Goal: Information Seeking & Learning: Learn about a topic

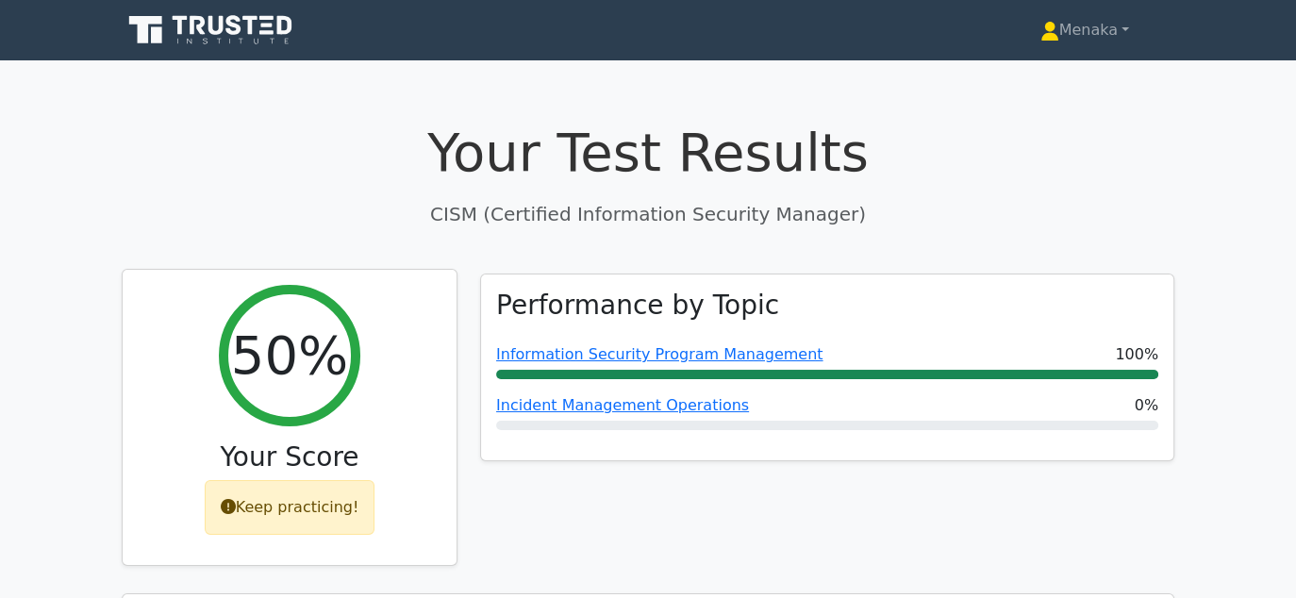
click at [323, 506] on div "Keep practicing!" at bounding box center [290, 507] width 171 height 55
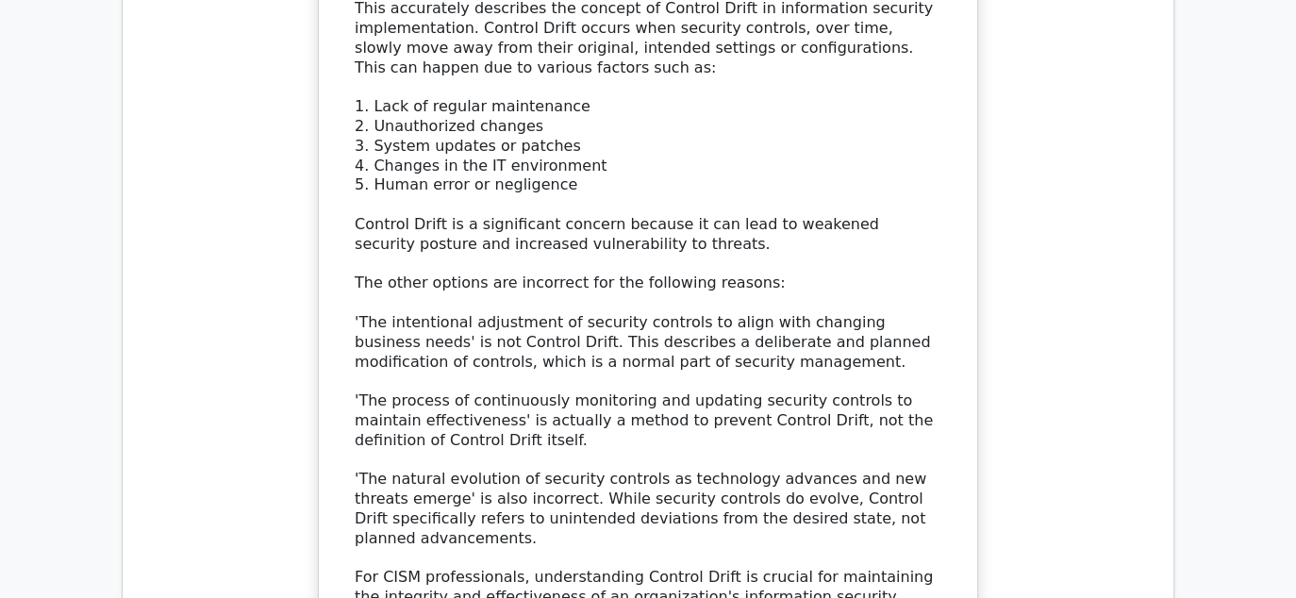
scroll to position [2094, 0]
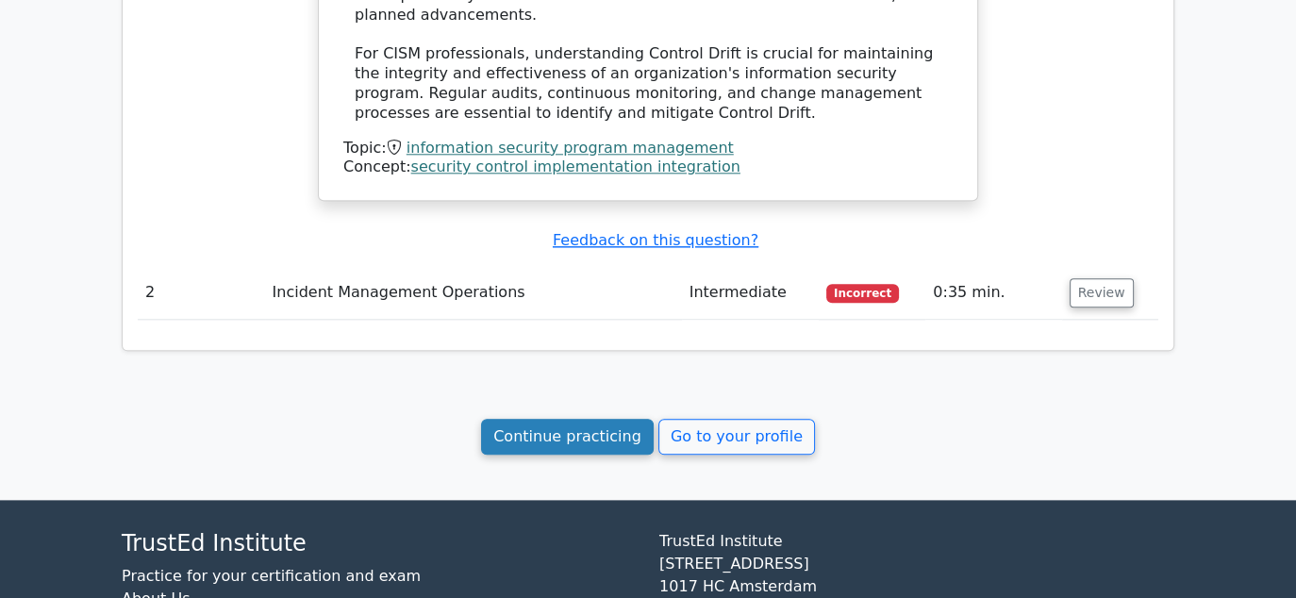
click at [621, 419] on link "Continue practicing" at bounding box center [567, 437] width 173 height 36
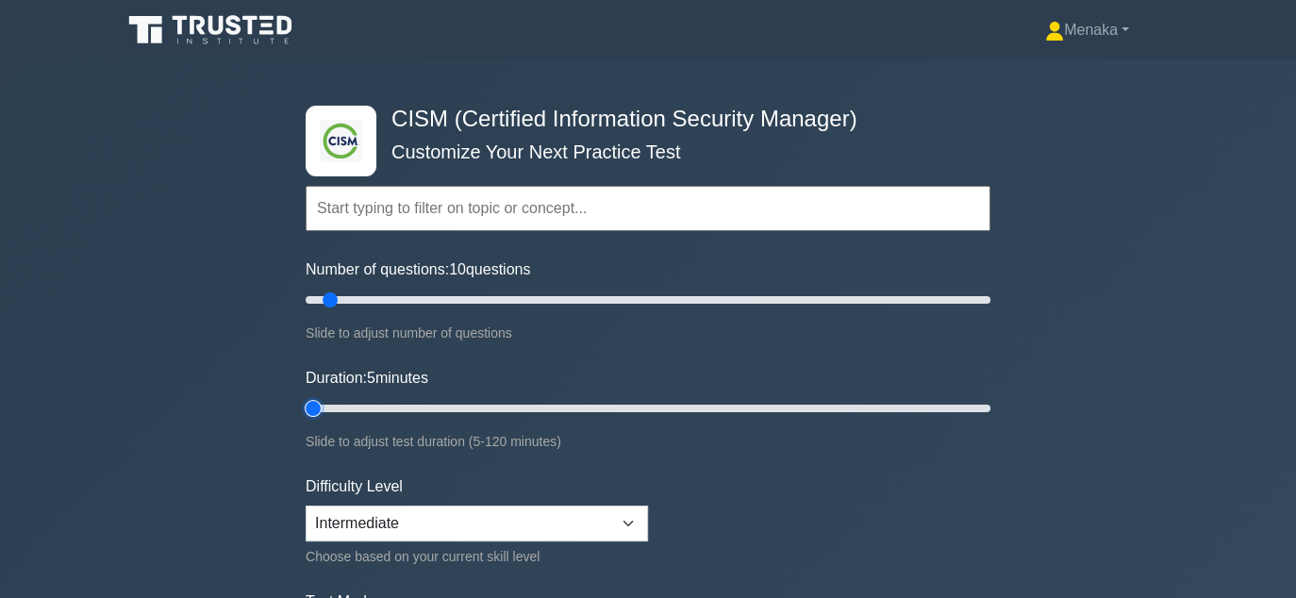
type input "5"
click at [325, 403] on input "Duration: 5 minutes" at bounding box center [648, 408] width 685 height 23
type input "5"
click at [320, 299] on input "Number of questions: 5 questions" at bounding box center [648, 300] width 685 height 23
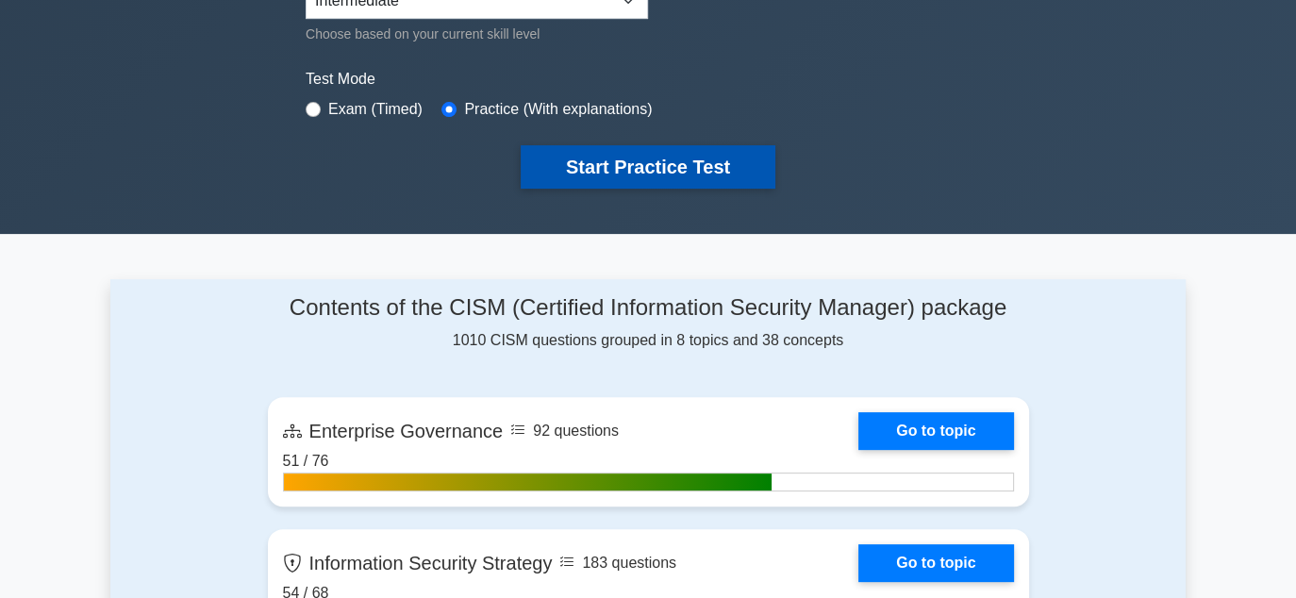
click at [629, 166] on button "Start Practice Test" at bounding box center [648, 166] width 255 height 43
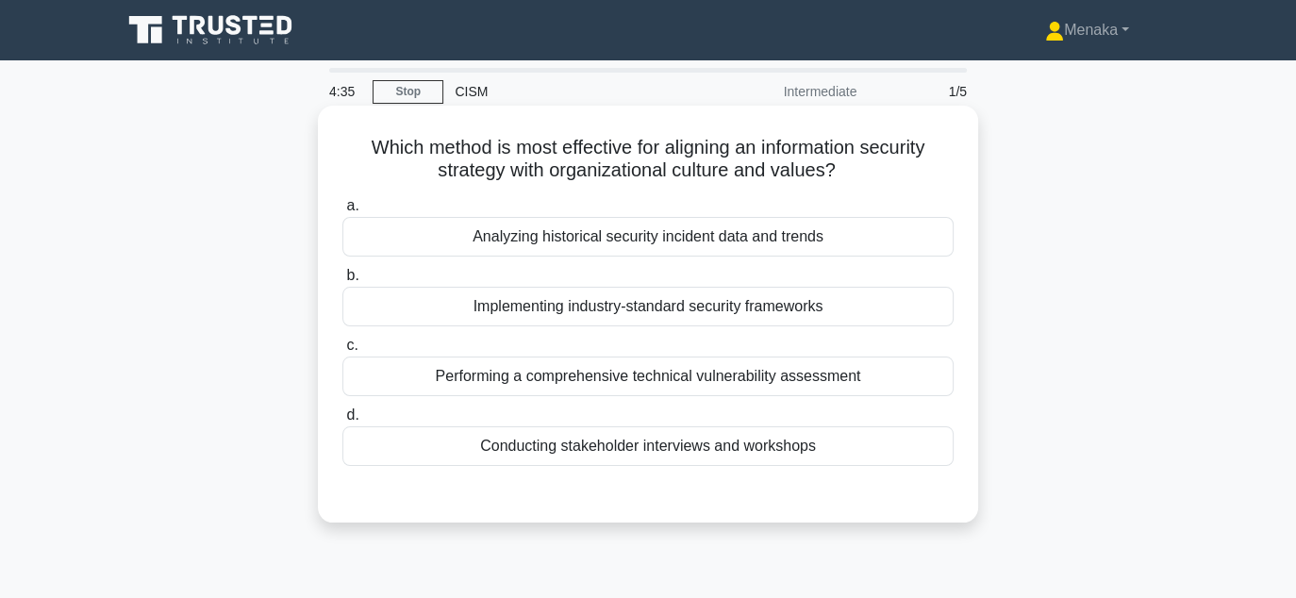
click at [715, 311] on div "Implementing industry-standard security frameworks" at bounding box center [647, 307] width 611 height 40
click at [342, 282] on input "b. Implementing industry-standard security frameworks" at bounding box center [342, 276] width 0 height 12
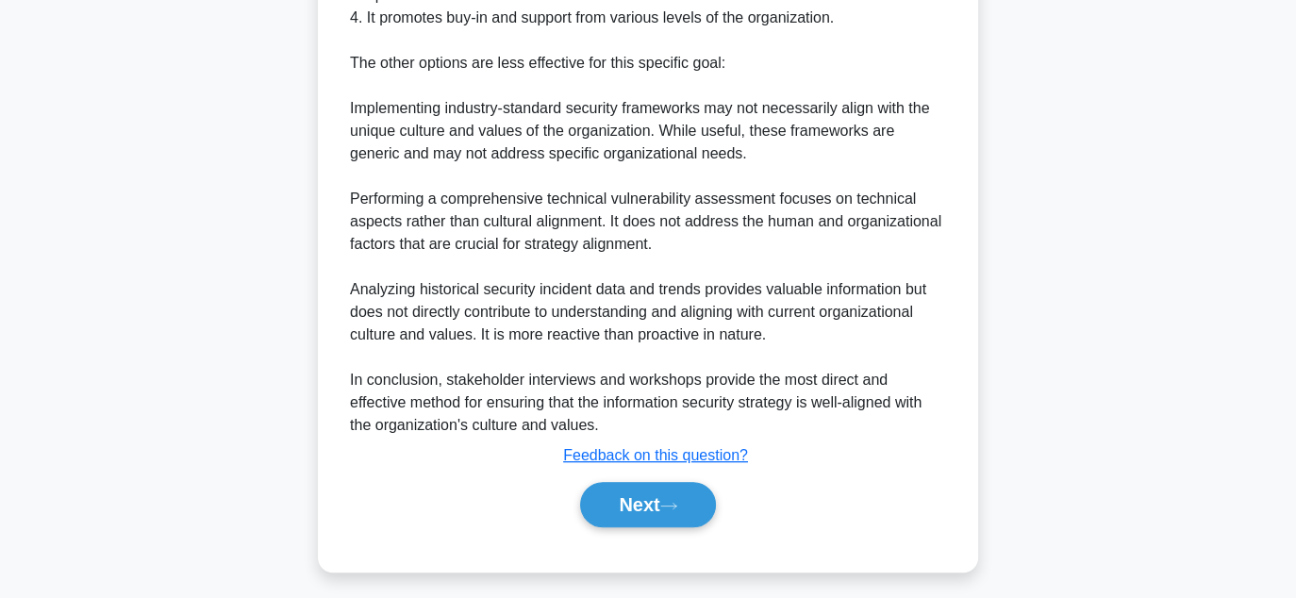
scroll to position [769, 0]
